Goal: Task Accomplishment & Management: Manage account settings

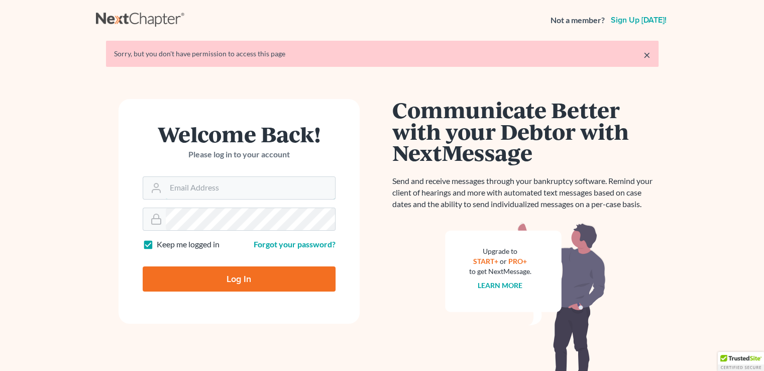
type input "[PERSON_NAME][EMAIL_ADDRESS][DOMAIN_NAME]"
click at [233, 272] on input "Log In" at bounding box center [239, 278] width 193 height 25
type input "Thinking..."
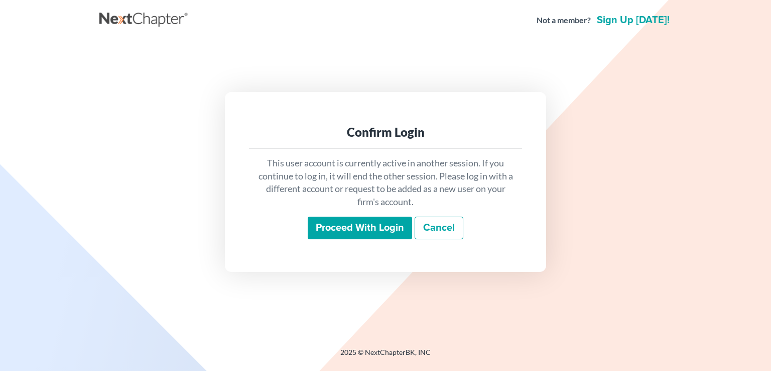
click at [363, 227] on input "Proceed with login" at bounding box center [360, 227] width 104 height 23
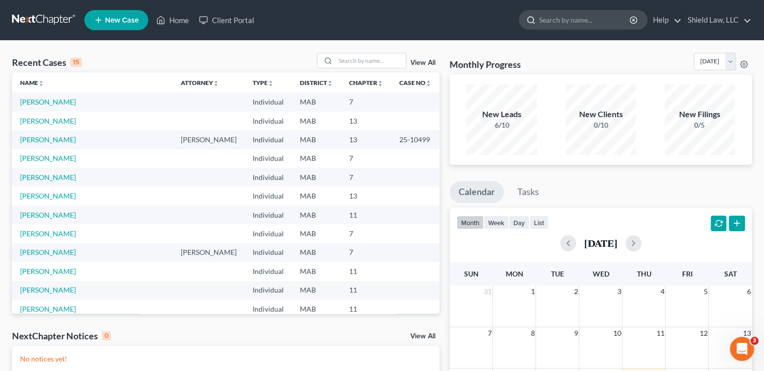
click at [574, 21] on input "search" at bounding box center [585, 20] width 92 height 19
type input "piver"
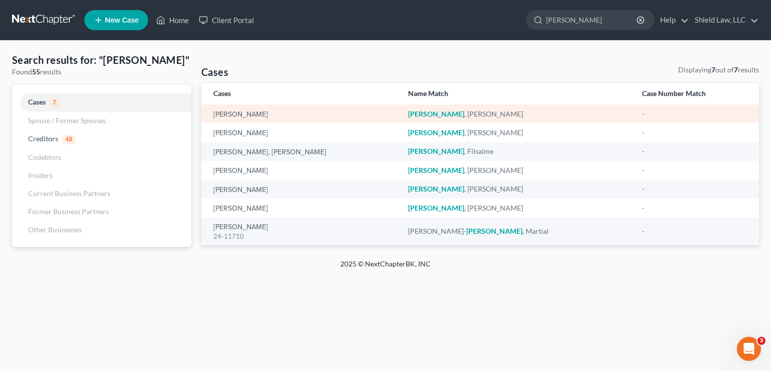
click at [269, 119] on div "Piver, Jeffrey" at bounding box center [302, 114] width 179 height 10
click at [271, 117] on div "Piver, Jeffrey" at bounding box center [302, 114] width 179 height 10
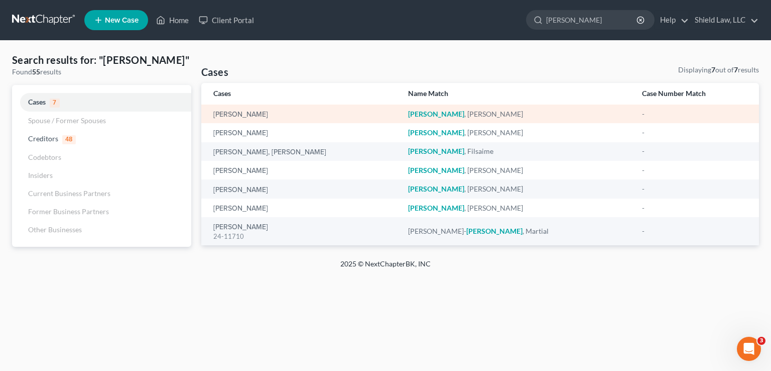
click at [415, 111] on div "Piver , Jeffrey" at bounding box center [517, 114] width 218 height 10
click at [224, 113] on link "Piver, Jeffrey" at bounding box center [240, 114] width 55 height 7
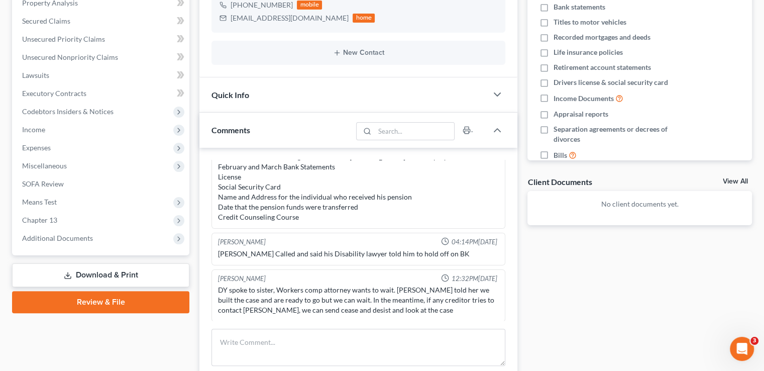
scroll to position [380, 0]
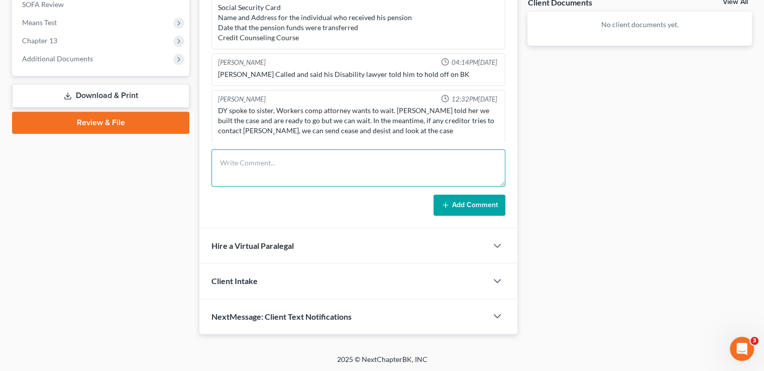
click at [320, 161] on textarea at bounding box center [358, 167] width 294 height 37
type textarea "Called LVNV, Wells Fargo and Citizens to get fax nbrs for POA. Faxed POAs 45 min"
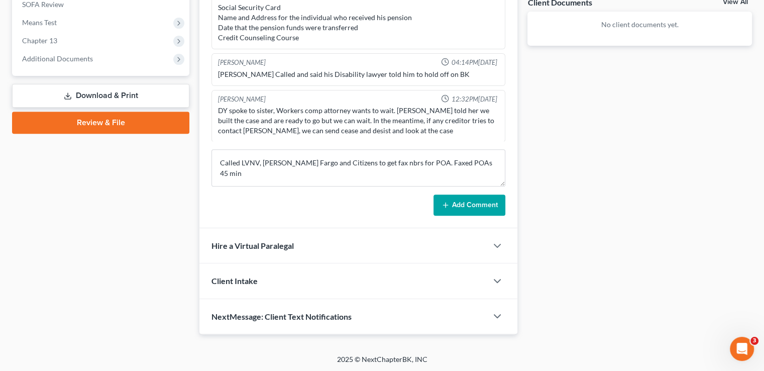
click at [466, 207] on button "Add Comment" at bounding box center [469, 204] width 72 height 21
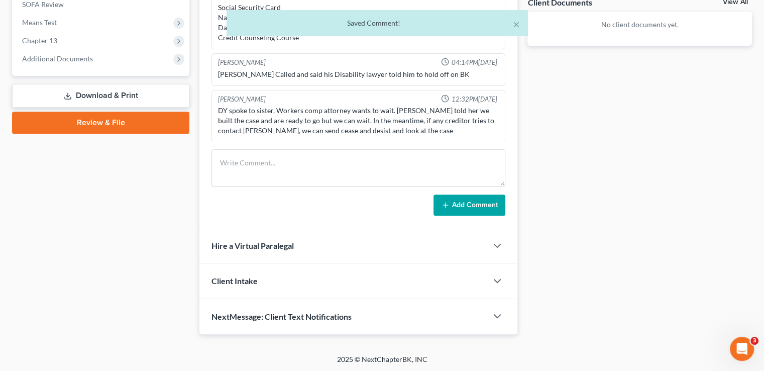
scroll to position [71, 0]
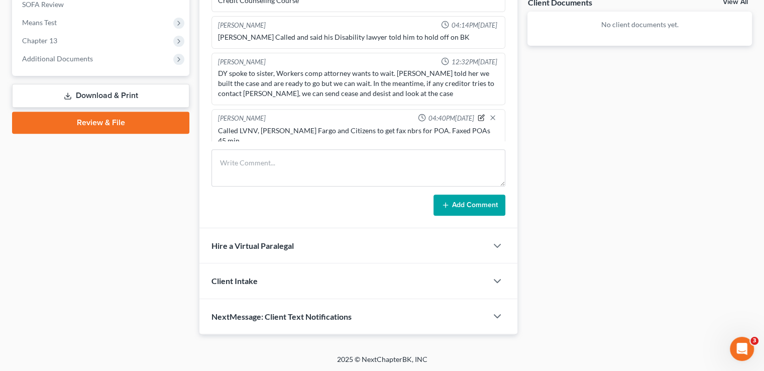
click at [478, 117] on icon "button" at bounding box center [481, 117] width 7 height 7
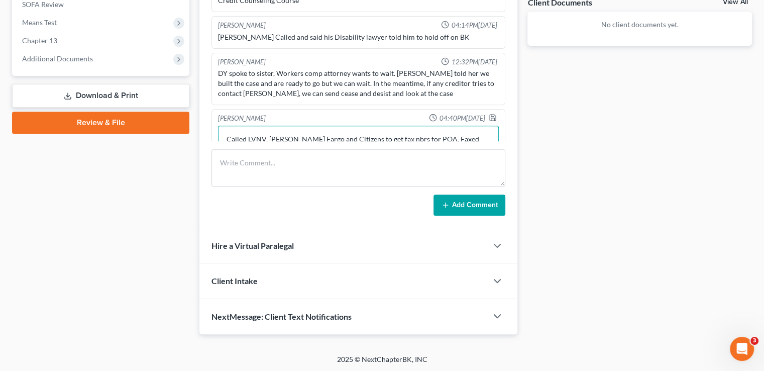
click at [483, 137] on textarea "Called LVNV, Wells Fargo and Citizens to get fax nbrs for POA. Faxed POAs 45 min" at bounding box center [358, 144] width 281 height 37
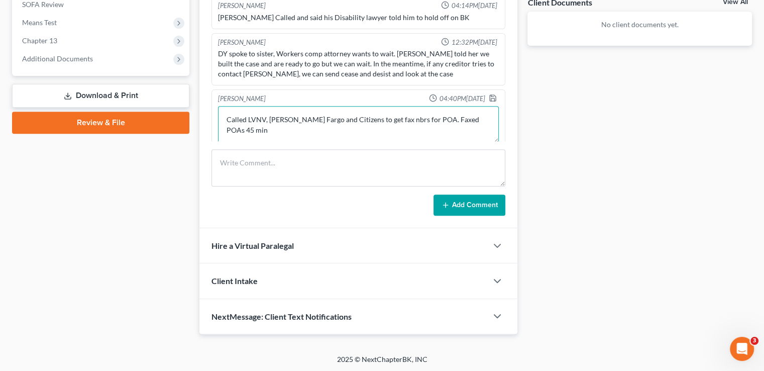
scroll to position [0, 0]
click at [267, 117] on textarea "Called LVNV, Wells Fargo and Citizens to get fax nbrs for POA. Faxed POAs 45 mi…" at bounding box center [358, 124] width 281 height 37
click at [265, 115] on textarea "Called LVNV, Wells Fargo and Citizens to get fax nbrs for POA. Faxed POAs 45 mi…" at bounding box center [358, 124] width 281 height 37
click at [268, 115] on textarea "Called LVNV, Wells Fargo and Citizens to get fax nbrs for POA. Faxed POAs 45 mi…" at bounding box center [358, 124] width 281 height 37
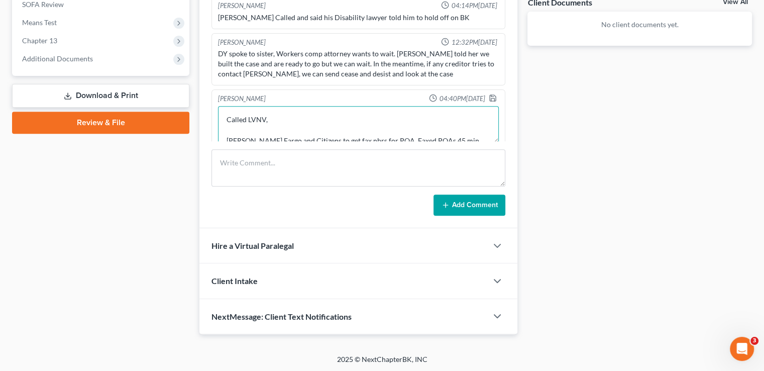
scroll to position [2, 0]
click at [277, 137] on textarea "Called LVNV, Wells Fargo and Citizens to get fax nbrs for POA. Faxed POAs 45 mi…" at bounding box center [358, 124] width 281 height 37
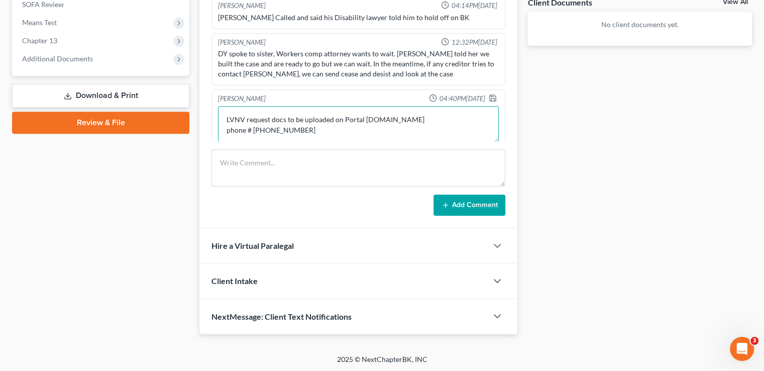
scroll to position [34, 0]
click at [311, 113] on textarea "Called LVNV, Wells Fargo and Fax 866-932-9863 Phone 855-854-3502 Citizens to ge…" at bounding box center [358, 124] width 281 height 37
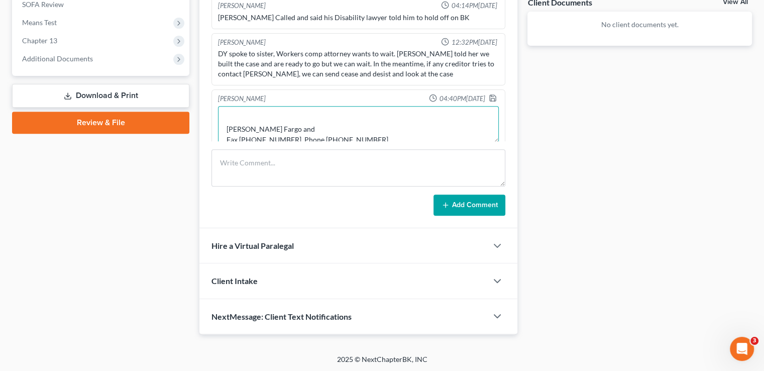
scroll to position [0, 0]
click at [288, 112] on textarea "Called LVNV, Wells Fargo and Fax 866-932-9863 Phone 855-854-3502 Citizens to ge…" at bounding box center [358, 124] width 281 height 37
click at [312, 122] on textarea "Called LVNV, Wells Fargo and Fax 866-932-9863 Phone 855-854-3502 Citizens to ge…" at bounding box center [358, 124] width 281 height 37
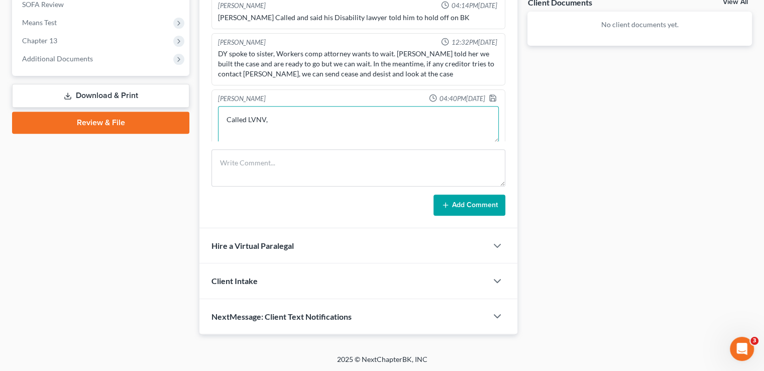
click at [338, 117] on textarea "Called LVNV, Wells Fargo and Fax 866-932-9863 Phone 855-854-3502 Citizens to ge…" at bounding box center [358, 124] width 281 height 37
type textarea "Called LVNV, Wells Fargo and Fax 866-932-9863 Phone 855-854-3502 Citizens Fax:8…"
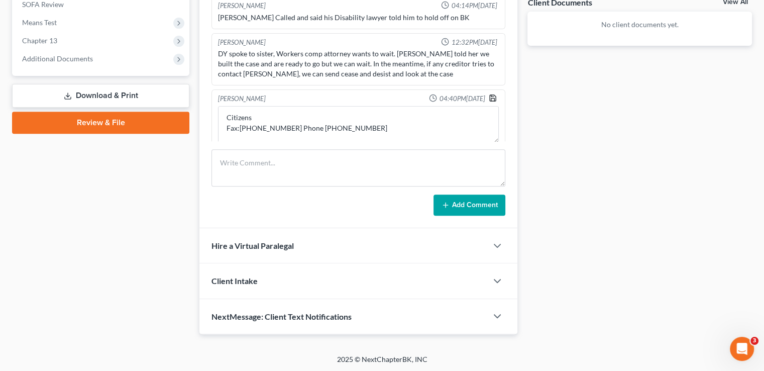
click at [491, 98] on polyline "button" at bounding box center [493, 99] width 4 height 3
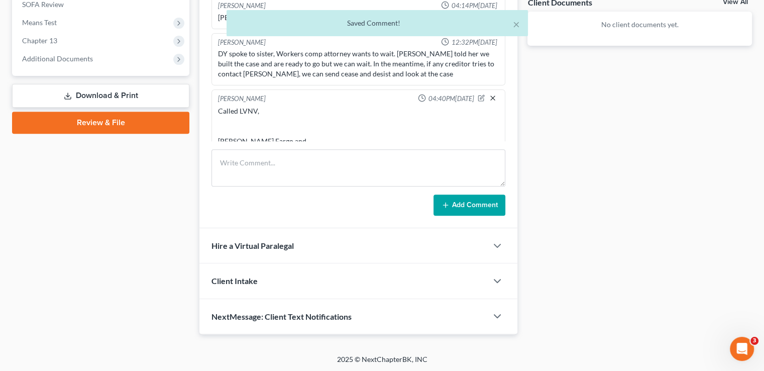
scroll to position [192, 0]
